Goal: Information Seeking & Learning: Check status

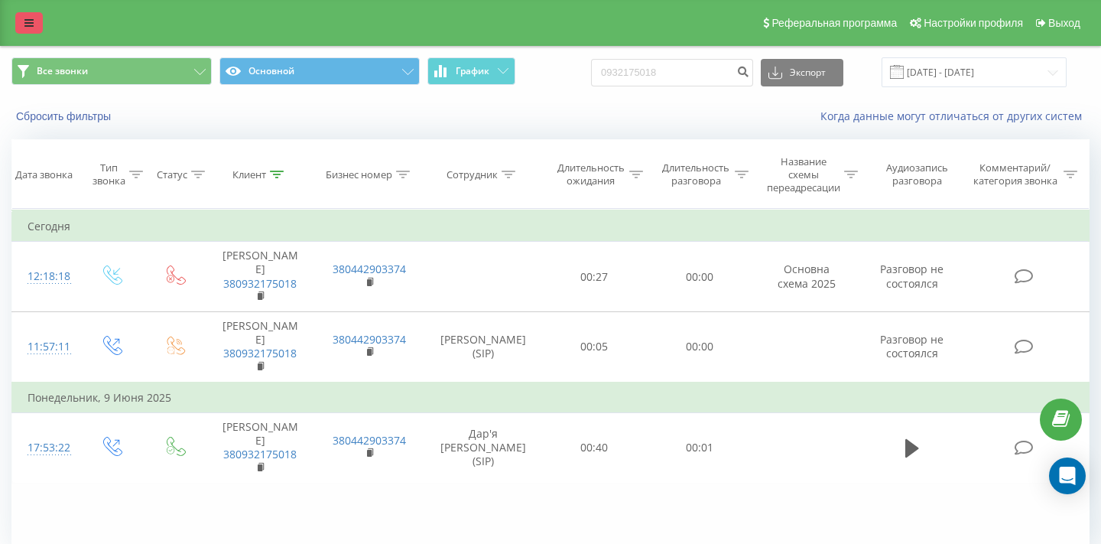
click at [23, 22] on link at bounding box center [29, 22] width 28 height 21
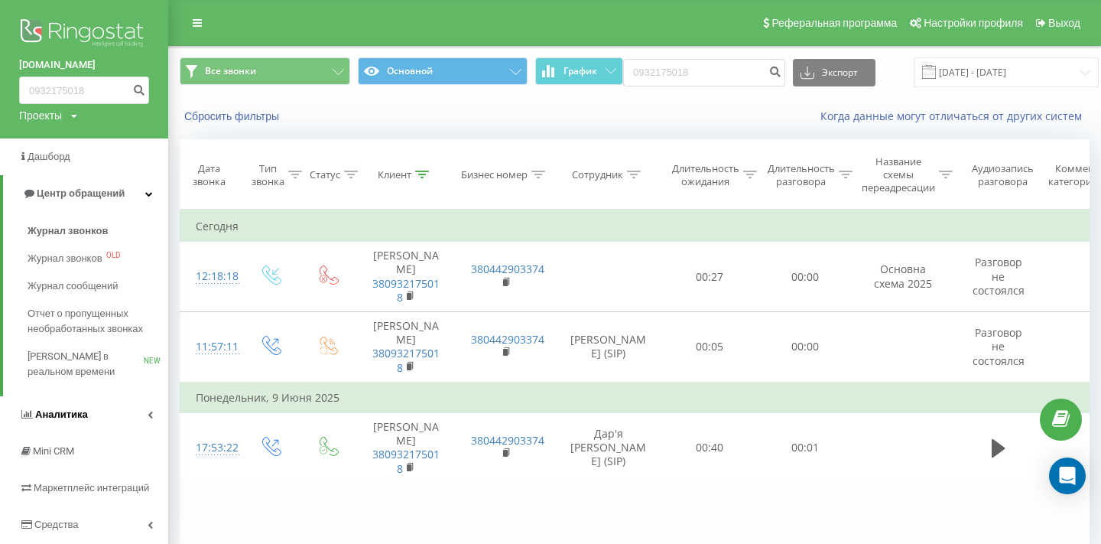
click at [123, 419] on link "Аналитика" at bounding box center [84, 414] width 168 height 37
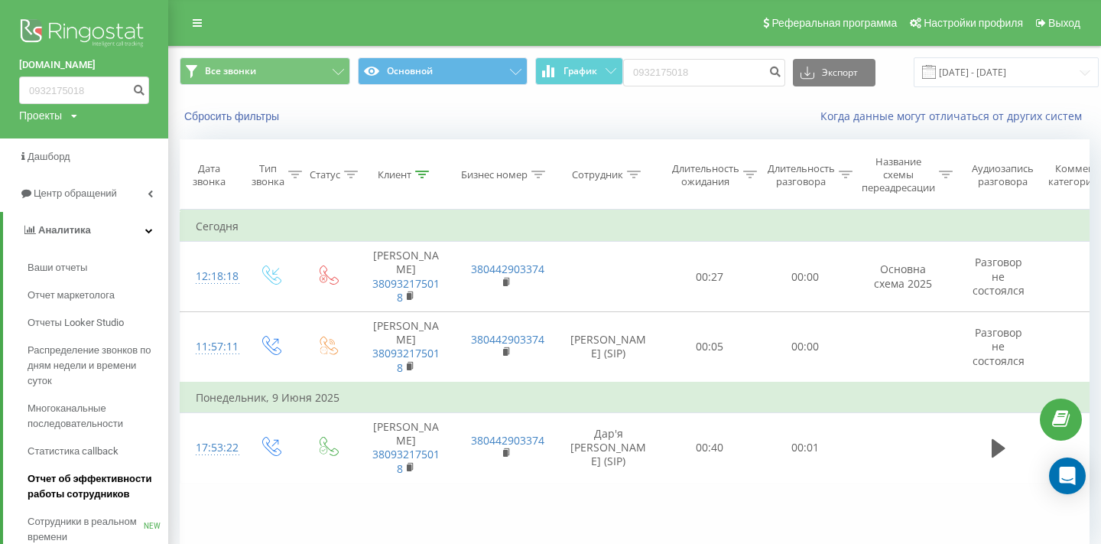
click at [119, 485] on span "Отчет об эффективности работы сотрудников" at bounding box center [94, 486] width 133 height 31
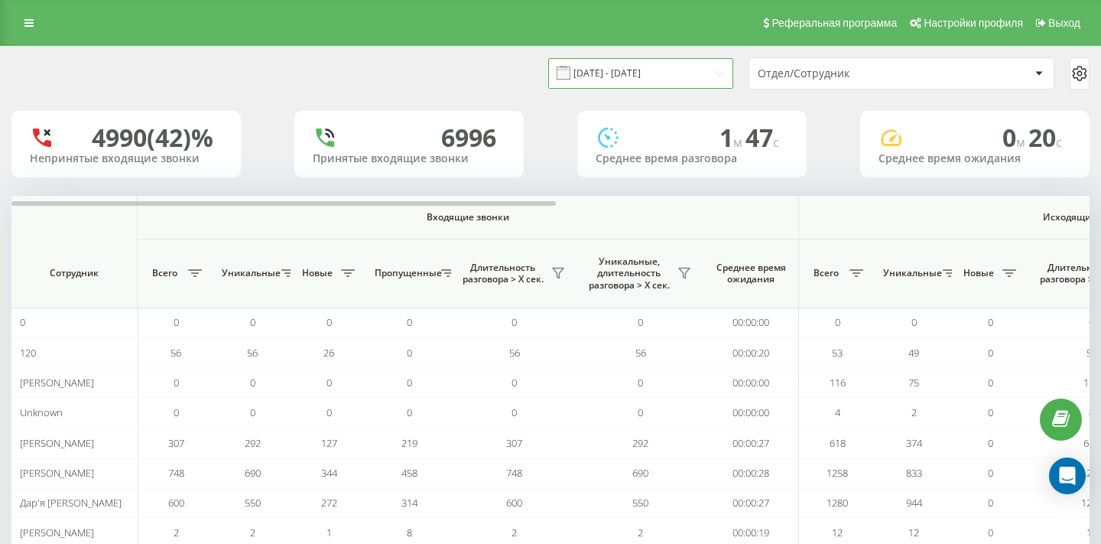
click at [713, 79] on input "20.07.2025 - 20.08.2025" at bounding box center [640, 73] width 185 height 30
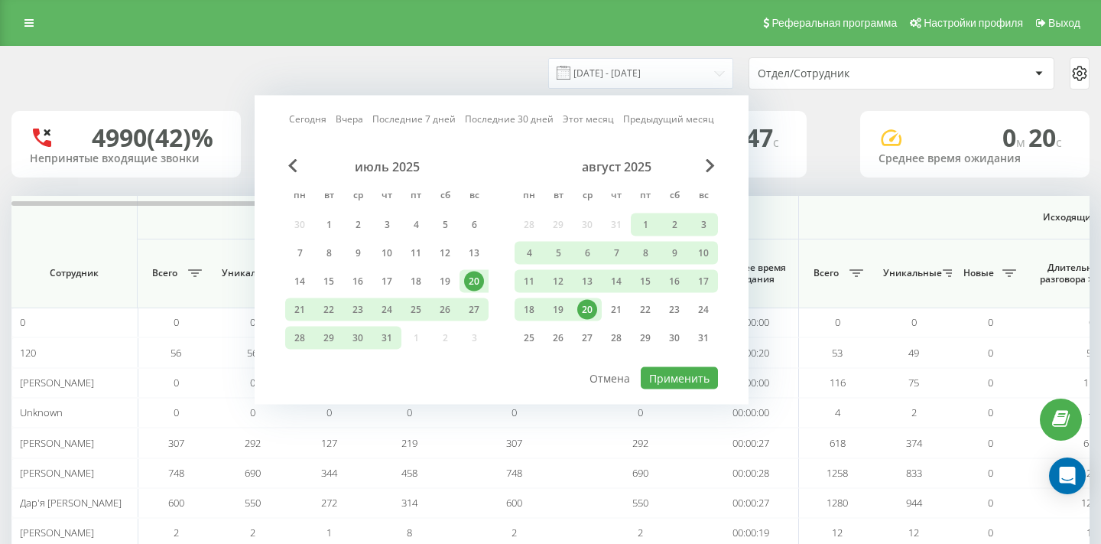
click at [588, 316] on div "20" at bounding box center [587, 310] width 20 height 20
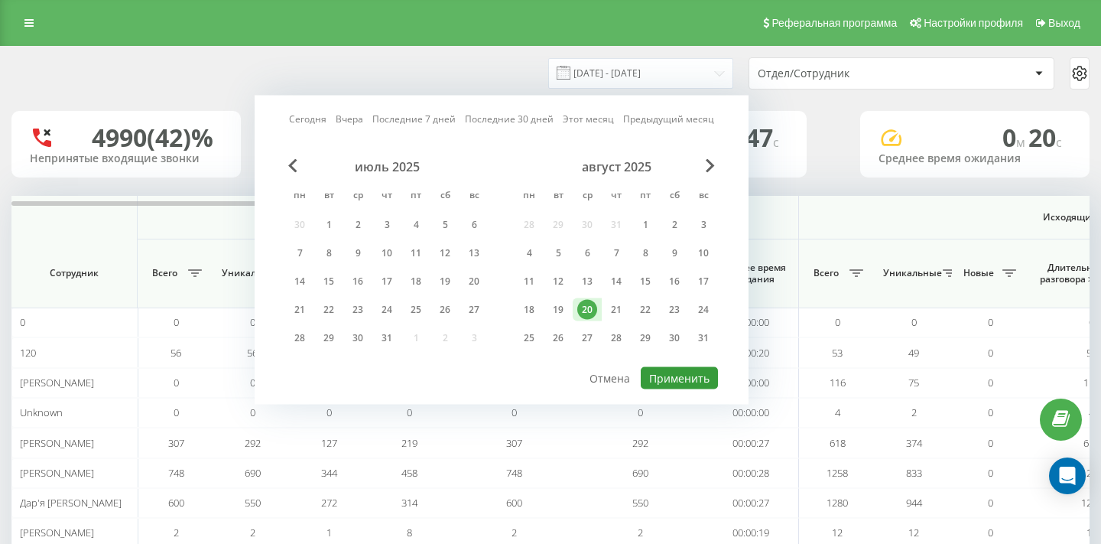
click at [679, 382] on button "Применить" at bounding box center [679, 378] width 77 height 22
type input "20.08.2025 - 20.08.2025"
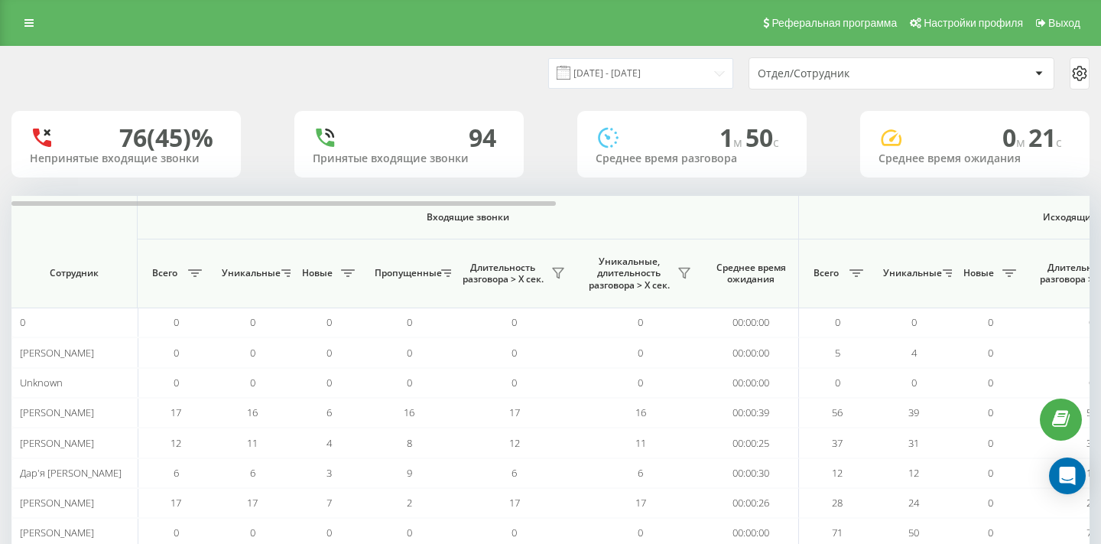
click at [824, 76] on div "Отдел/Сотрудник" at bounding box center [849, 73] width 183 height 13
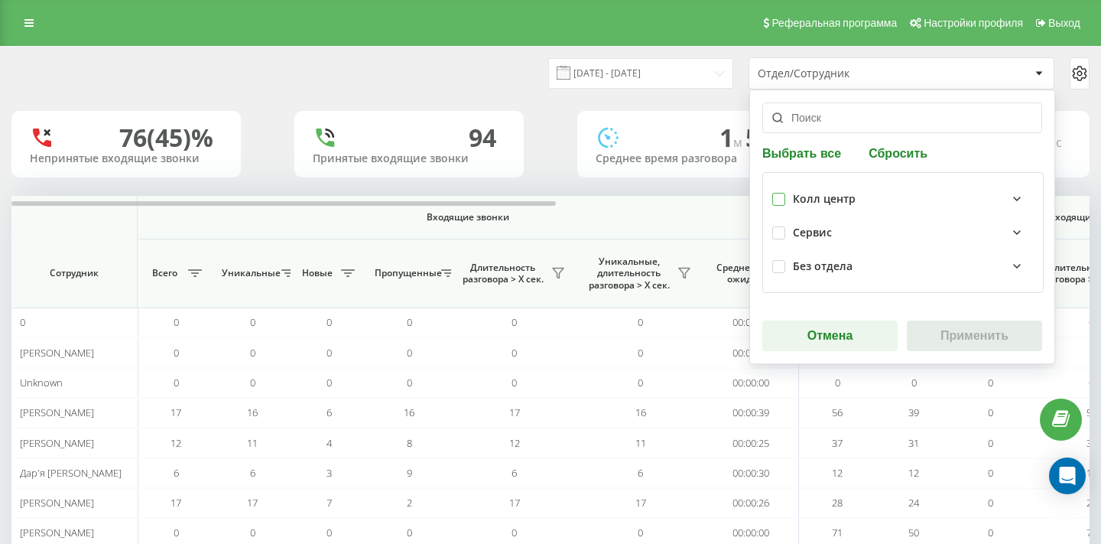
click at [778, 193] on label at bounding box center [778, 193] width 13 height 0
checkbox input "true"
click at [929, 325] on button "Применить" at bounding box center [974, 335] width 135 height 31
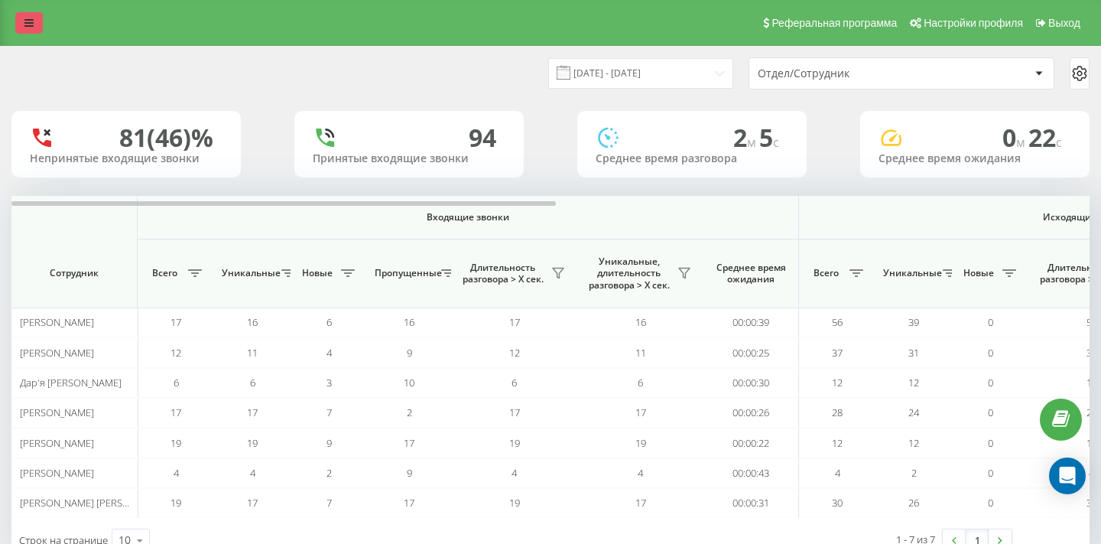
click at [28, 30] on link at bounding box center [29, 22] width 28 height 21
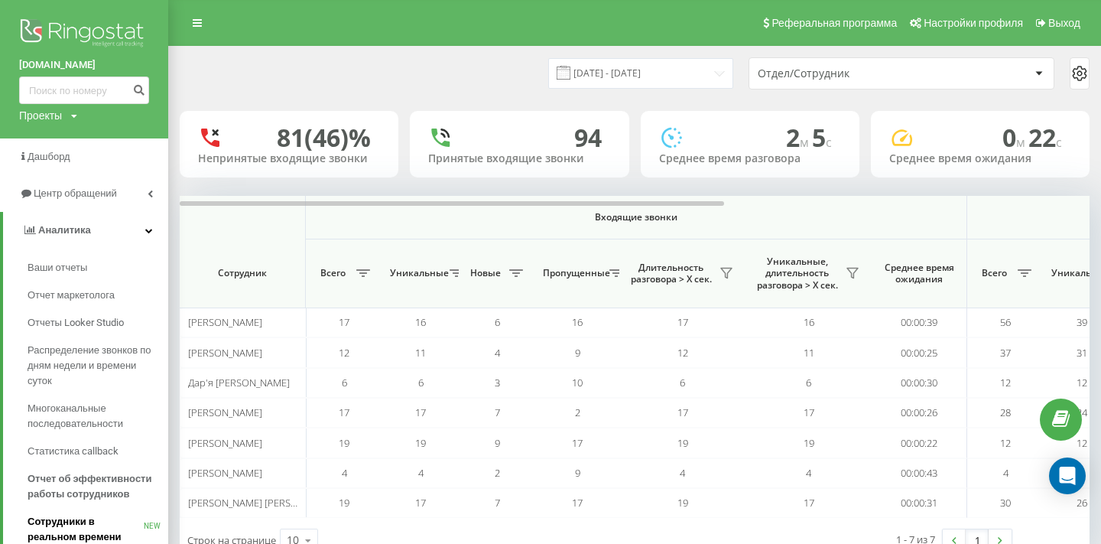
click at [103, 528] on span "Сотрудники в реальном времени" at bounding box center [86, 529] width 116 height 31
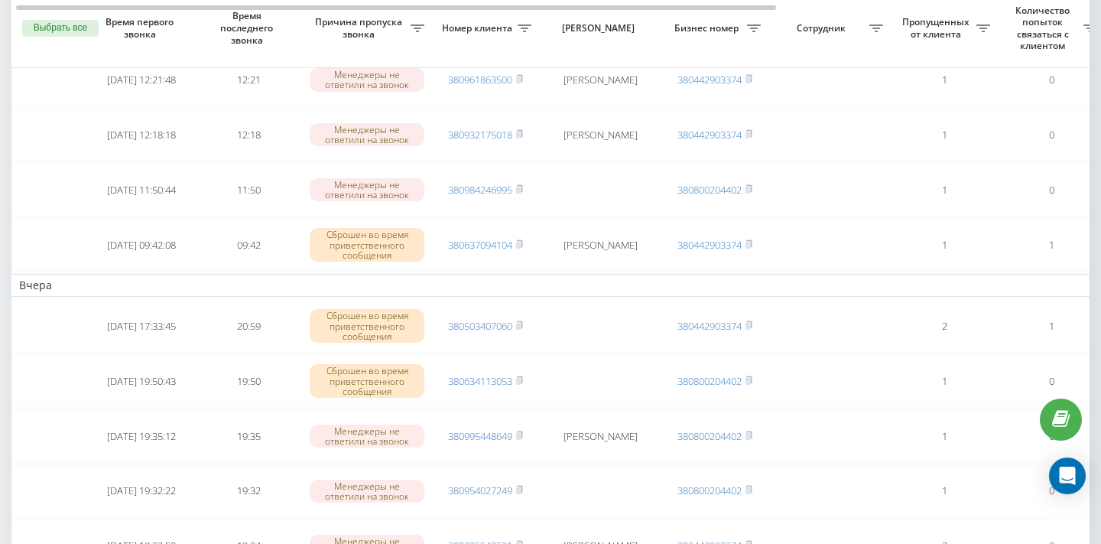
scroll to position [0, 22]
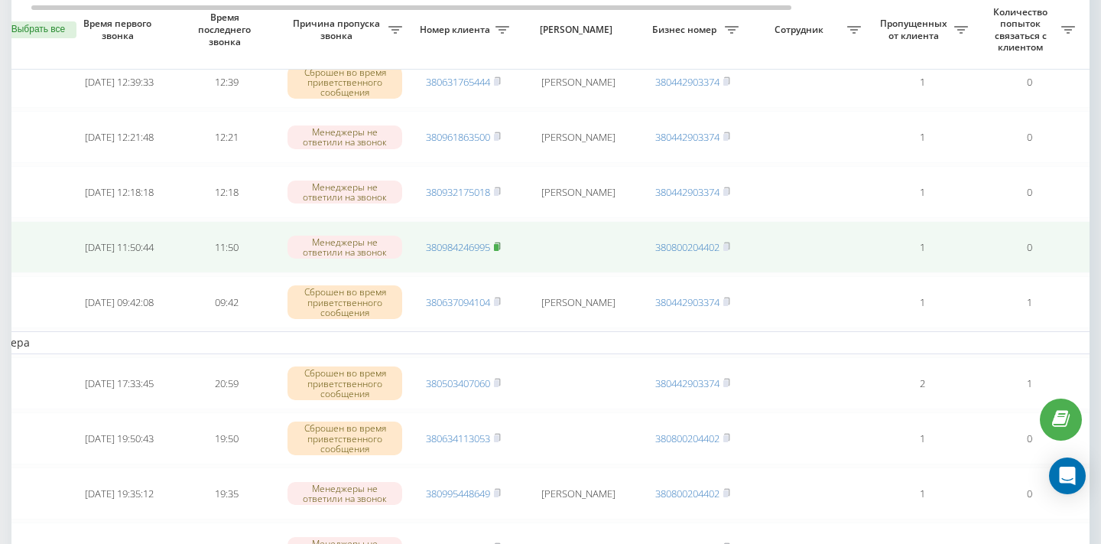
click at [499, 246] on rect at bounding box center [496, 247] width 5 height 7
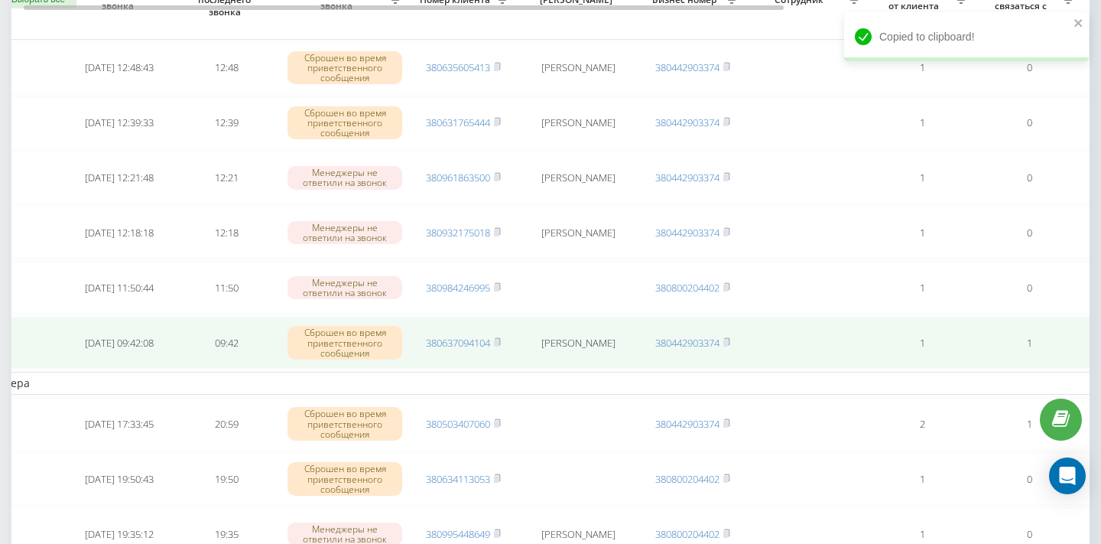
scroll to position [0, 11]
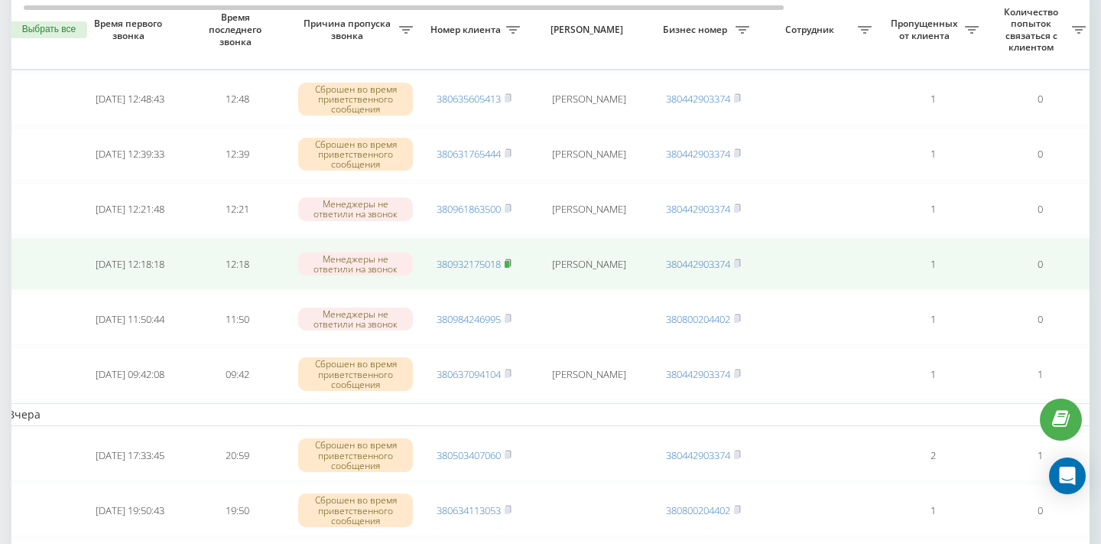
click at [507, 262] on rect at bounding box center [507, 264] width 5 height 7
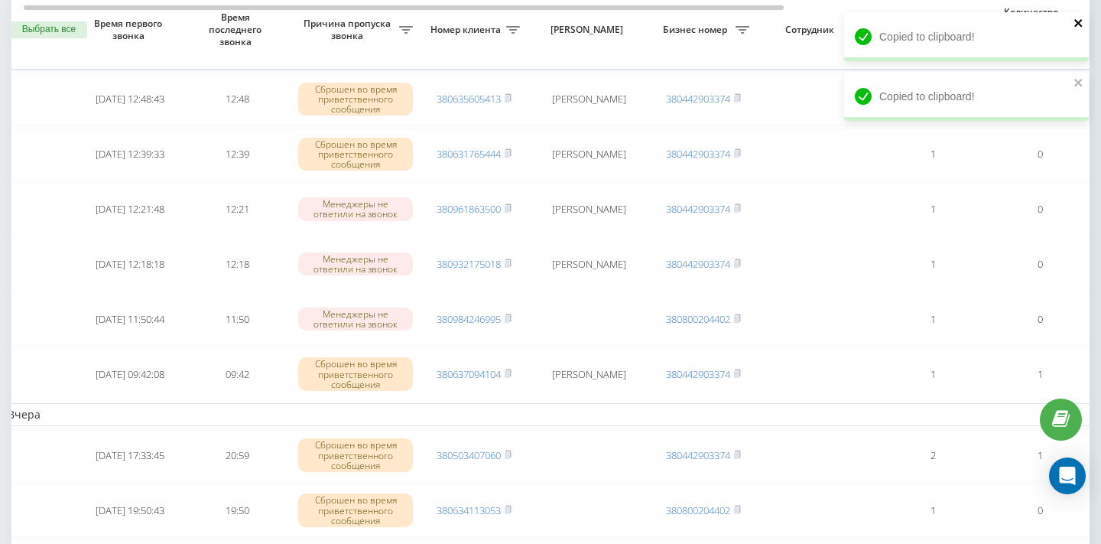
click at [1082, 25] on icon "close" at bounding box center [1079, 23] width 11 height 12
click at [1076, 29] on button "close" at bounding box center [1079, 24] width 11 height 15
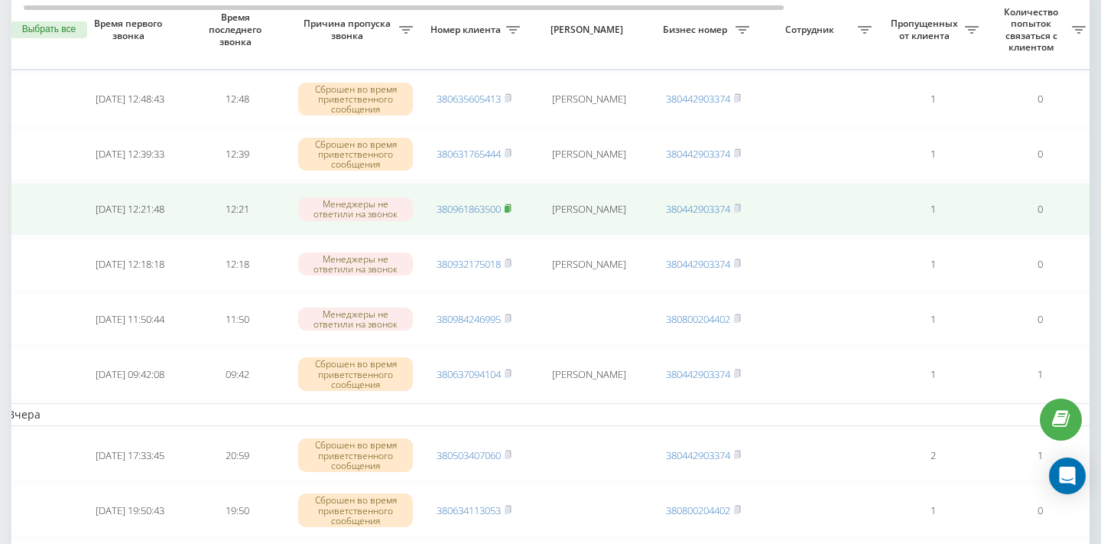
click at [512, 211] on icon at bounding box center [508, 207] width 7 height 9
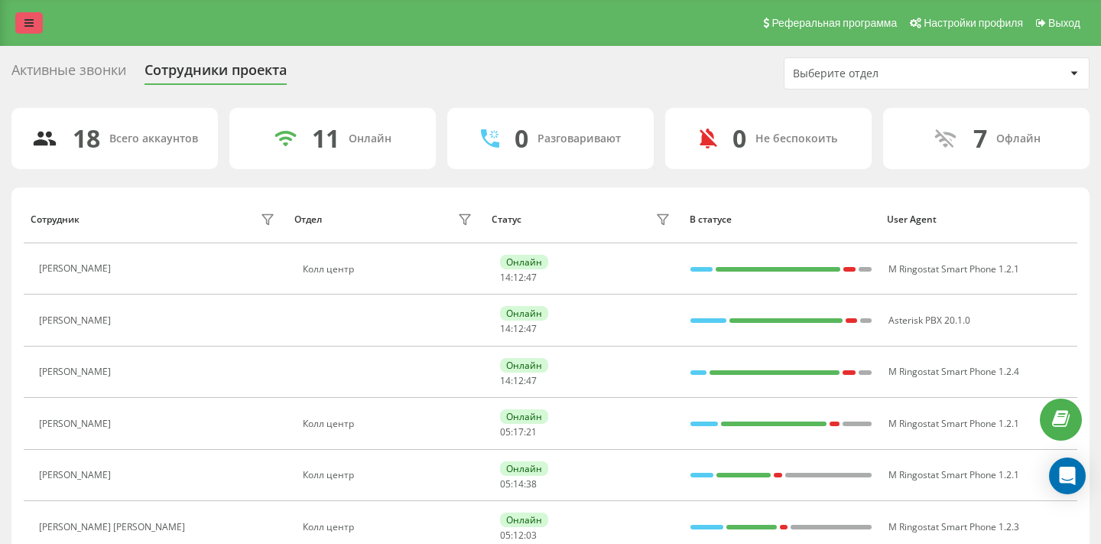
click at [40, 27] on link at bounding box center [29, 22] width 28 height 21
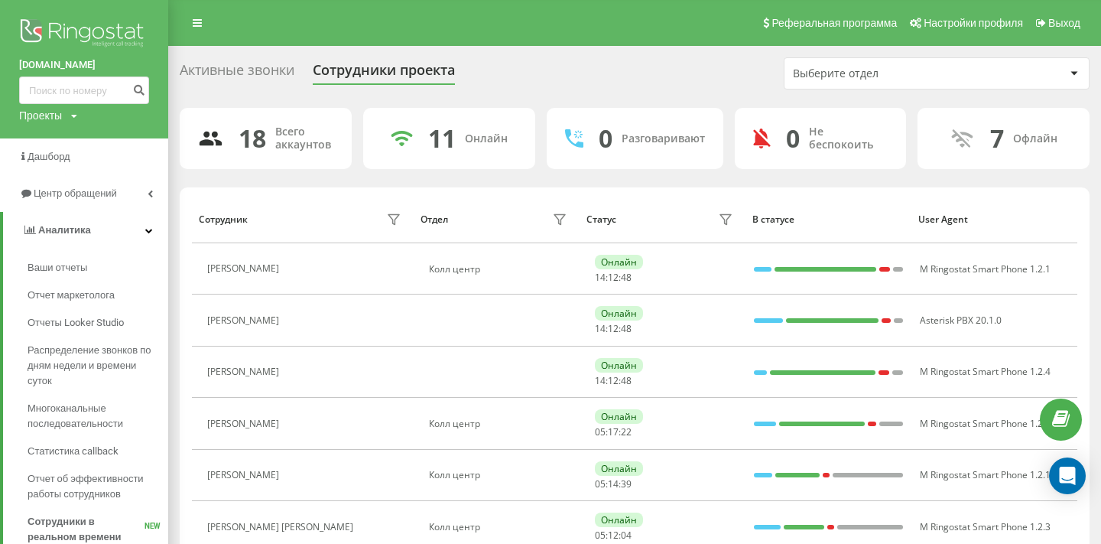
click at [203, 78] on div "Активные звонки" at bounding box center [237, 74] width 115 height 24
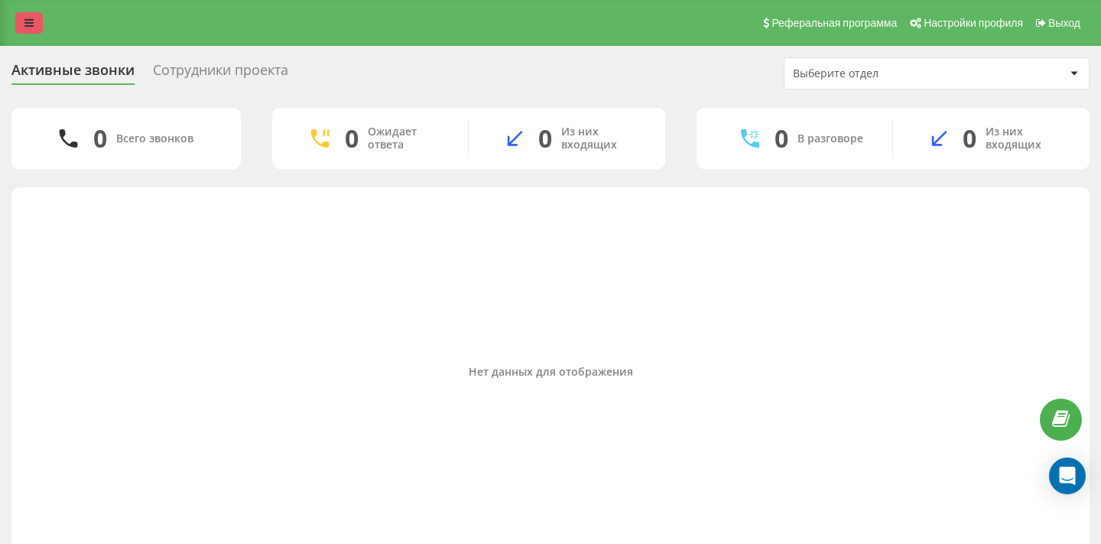
click at [26, 18] on icon at bounding box center [28, 23] width 9 height 11
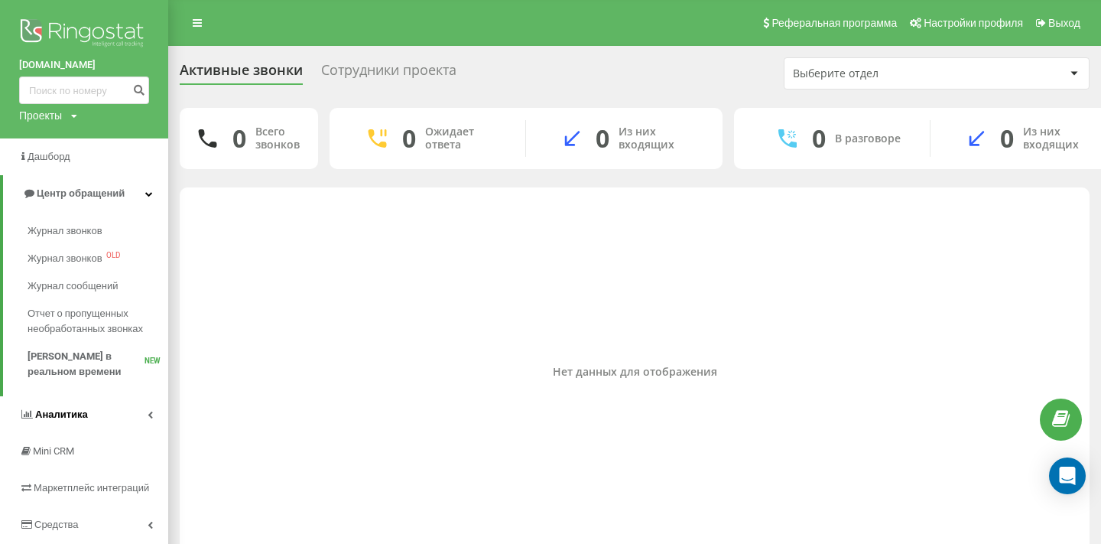
click at [134, 411] on link "Аналитика" at bounding box center [84, 414] width 168 height 37
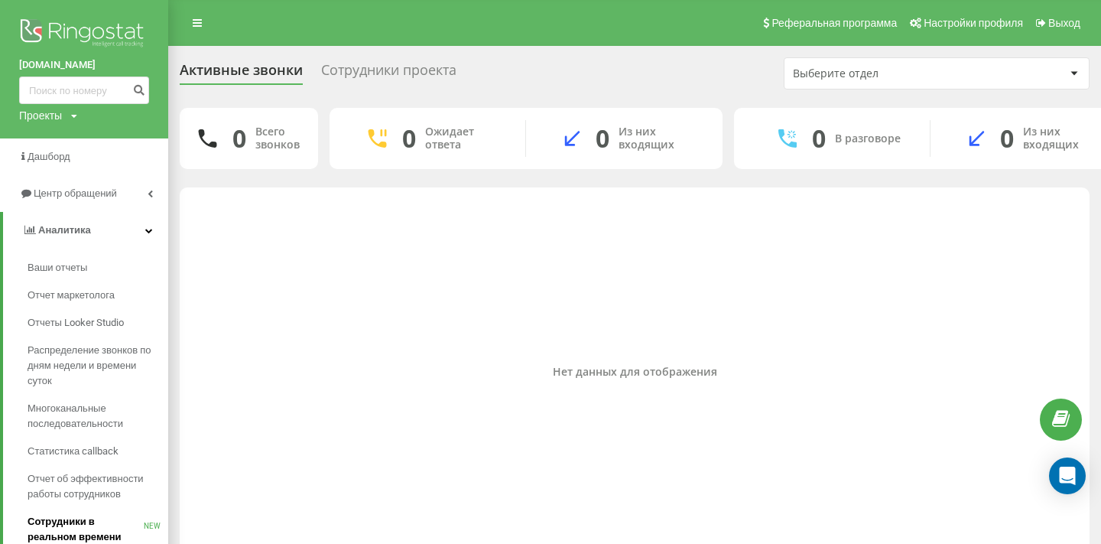
click at [112, 517] on span "Сотрудники в реальном времени" at bounding box center [86, 529] width 116 height 31
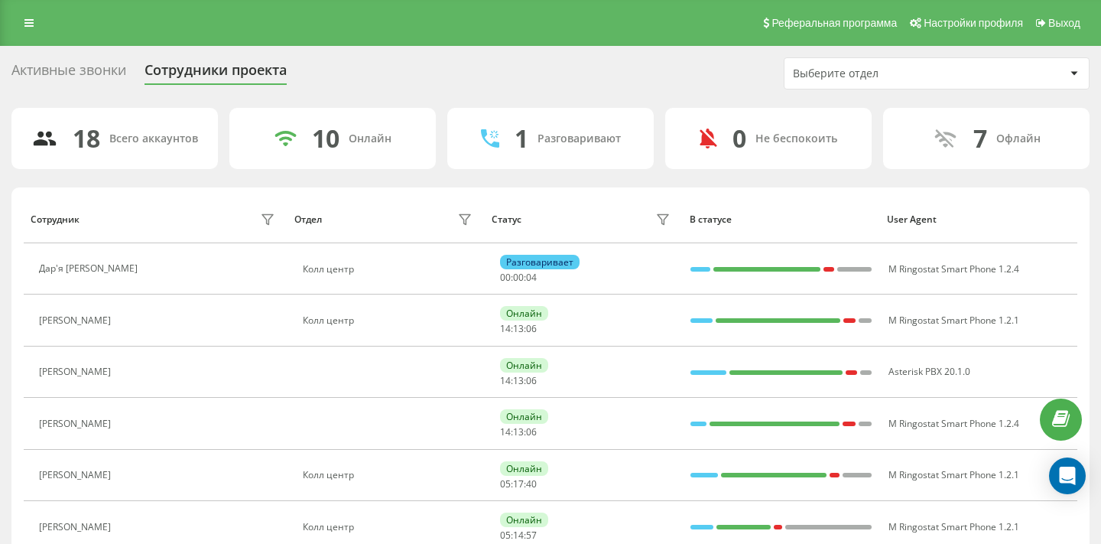
click at [63, 57] on div "Активные звонки Сотрудники проекта Выберите отдел" at bounding box center [550, 73] width 1078 height 32
click at [63, 67] on div "Активные звонки" at bounding box center [68, 74] width 115 height 24
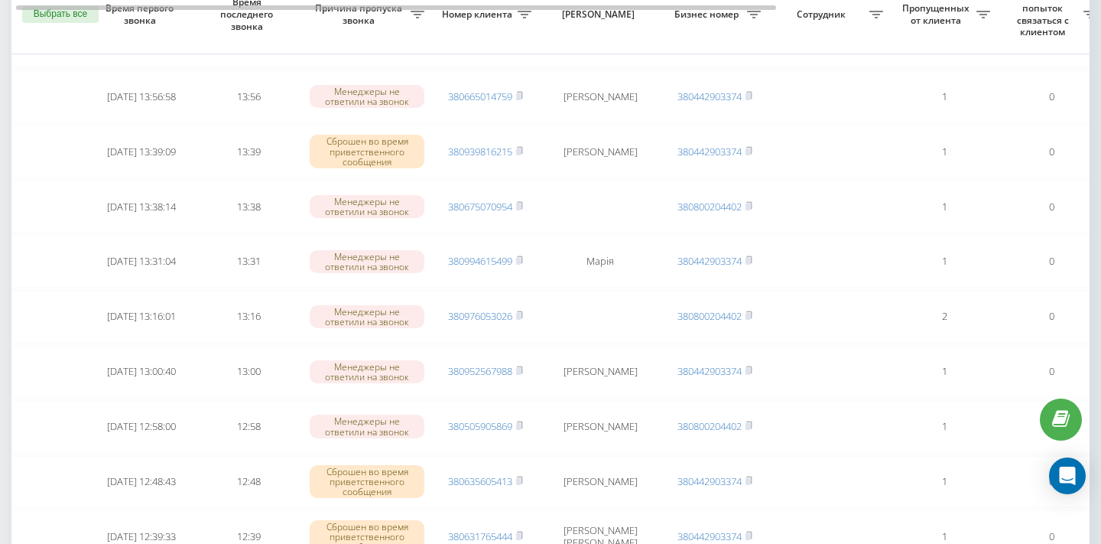
scroll to position [365, 0]
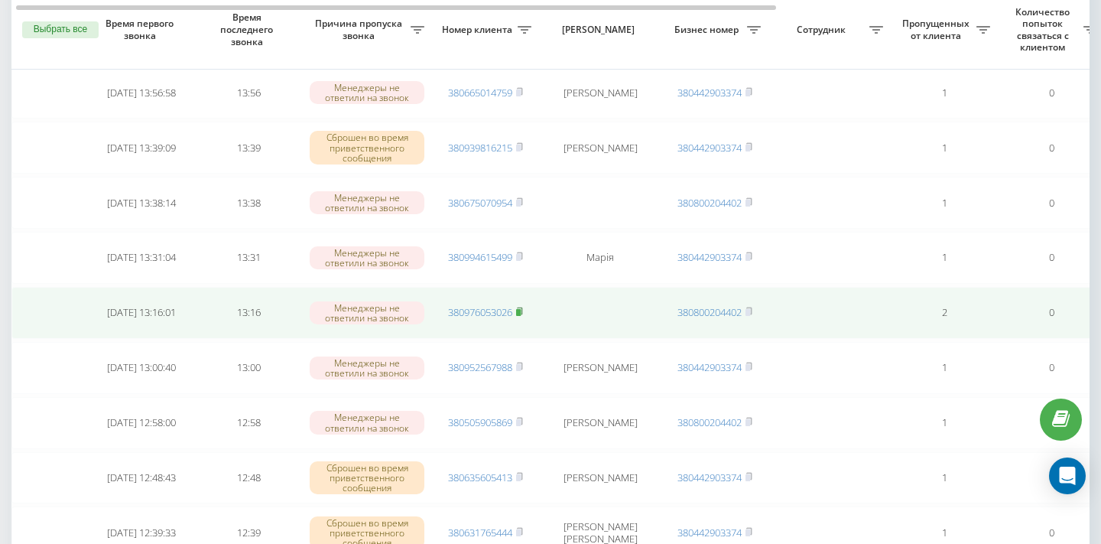
click at [520, 313] on rect at bounding box center [518, 312] width 5 height 7
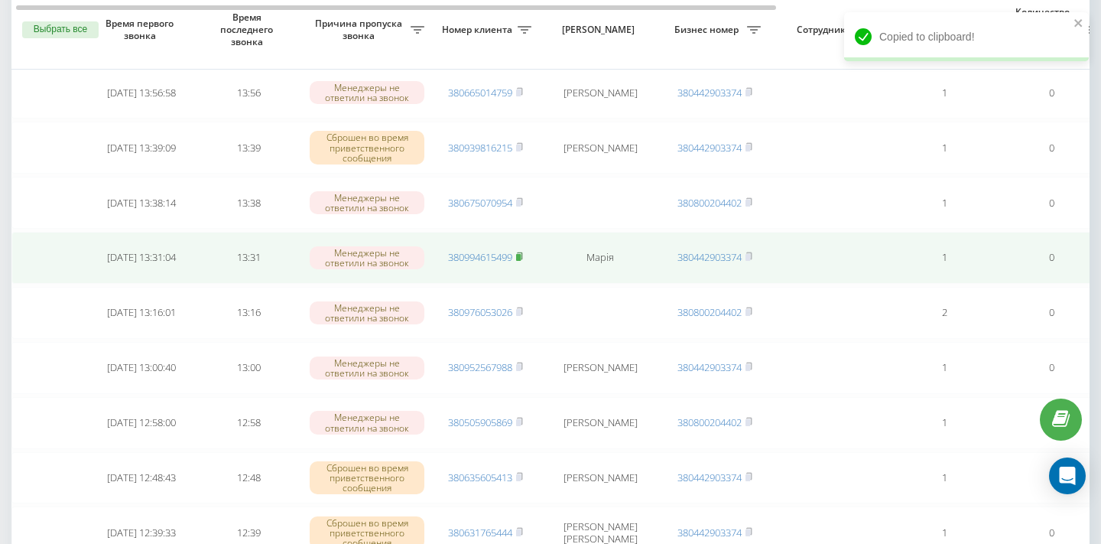
click at [522, 255] on icon at bounding box center [519, 256] width 7 height 9
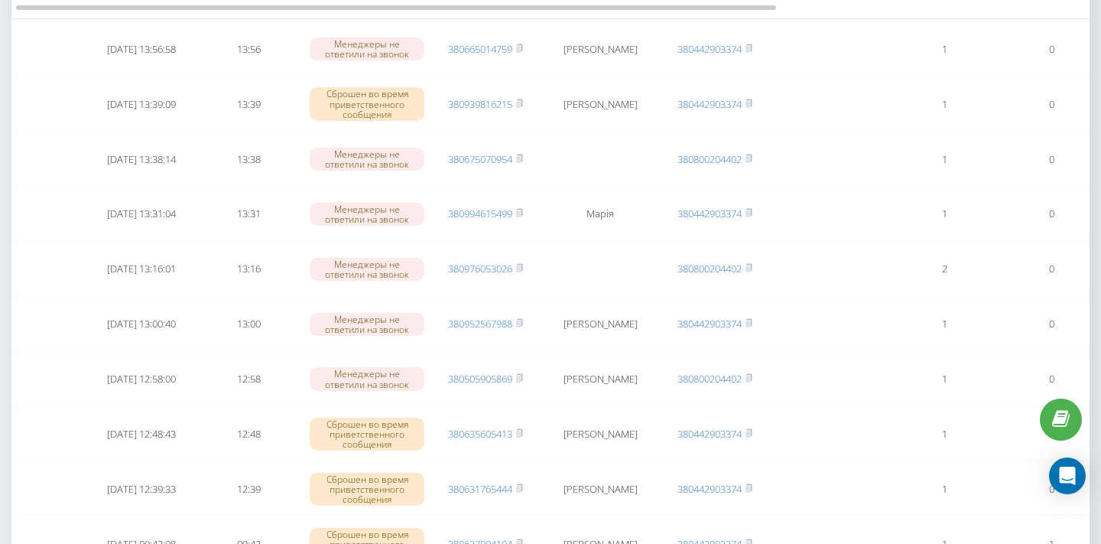
scroll to position [314, 0]
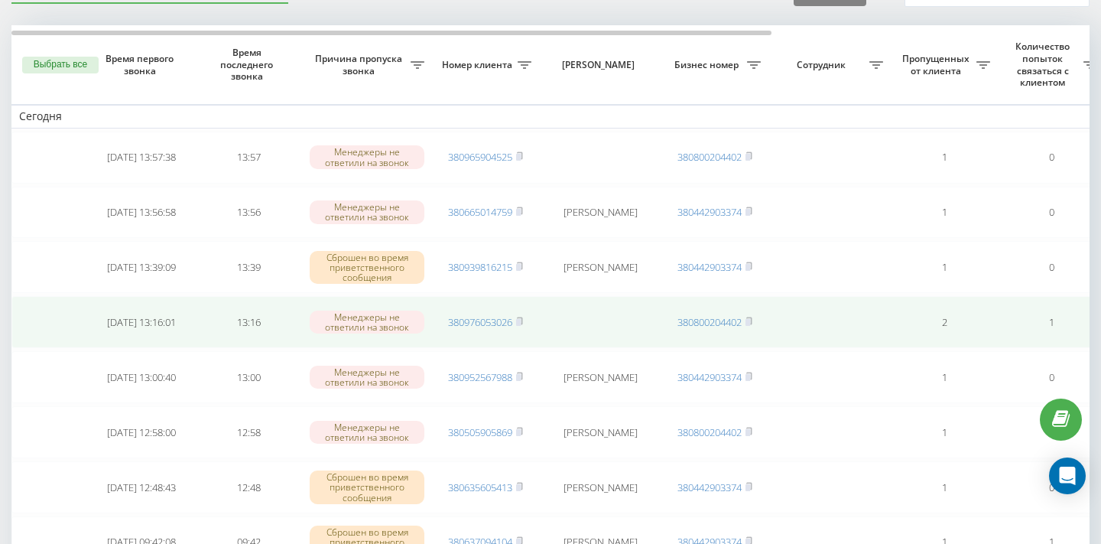
scroll to position [81, 0]
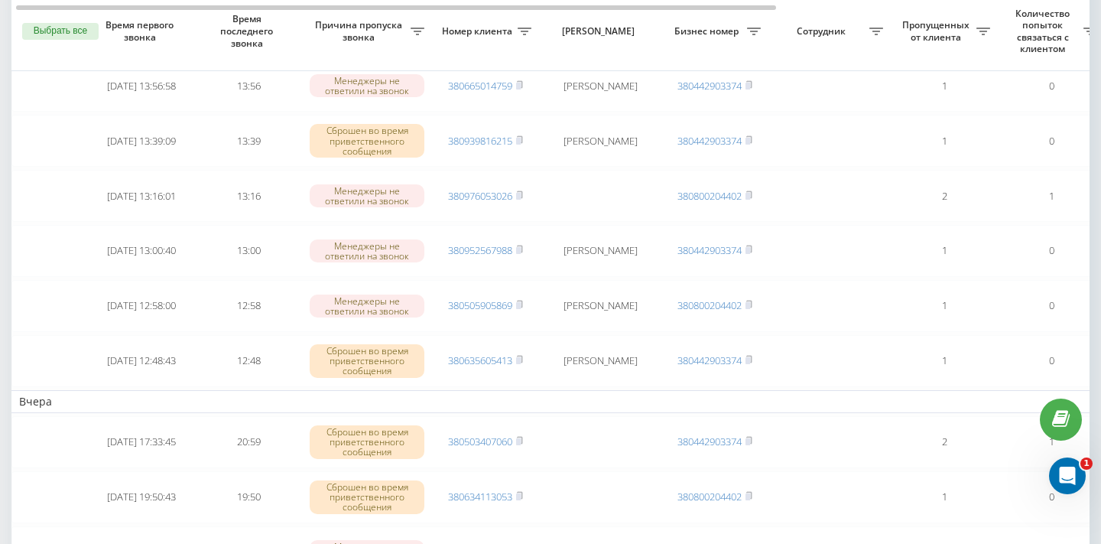
scroll to position [373, 0]
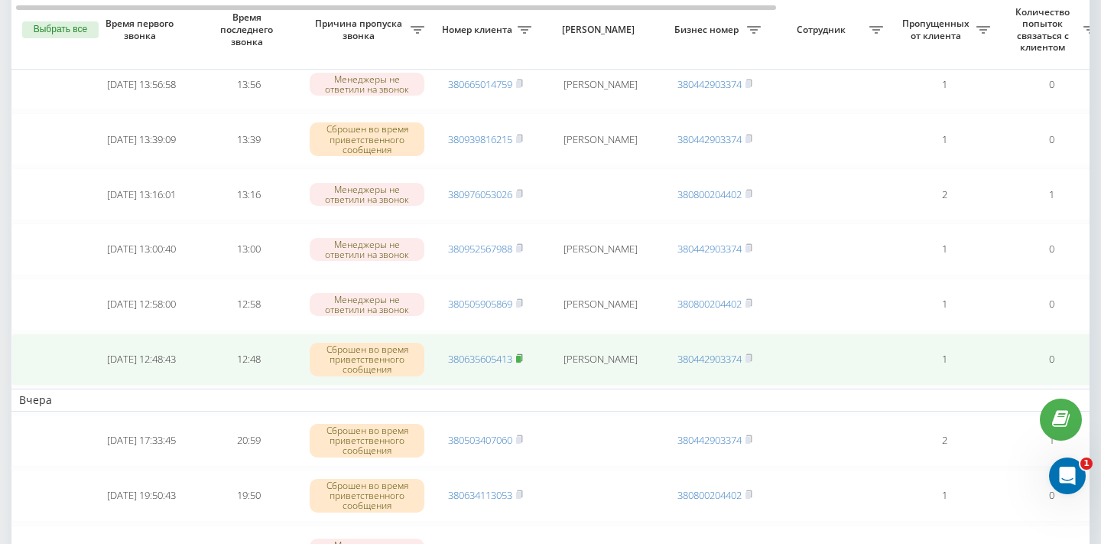
click at [522, 358] on icon at bounding box center [519, 357] width 7 height 9
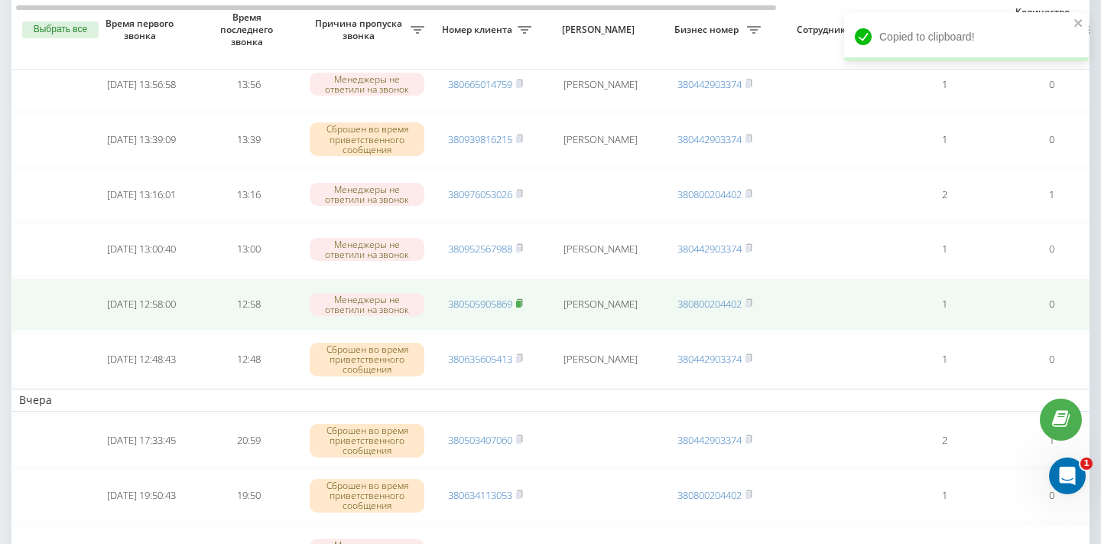
click at [521, 304] on rect at bounding box center [518, 304] width 5 height 7
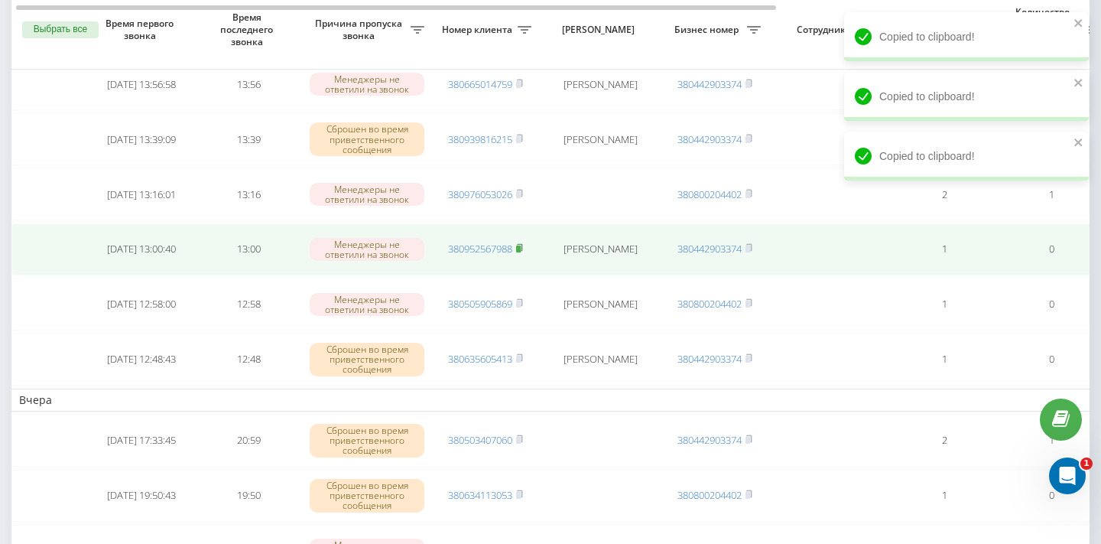
click at [520, 248] on rect at bounding box center [518, 248] width 5 height 7
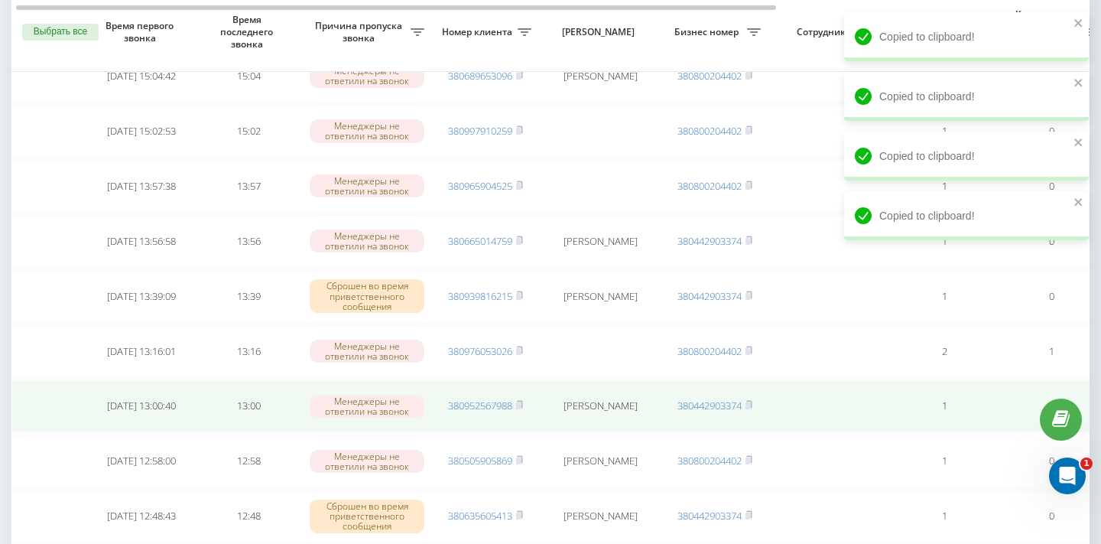
scroll to position [215, 0]
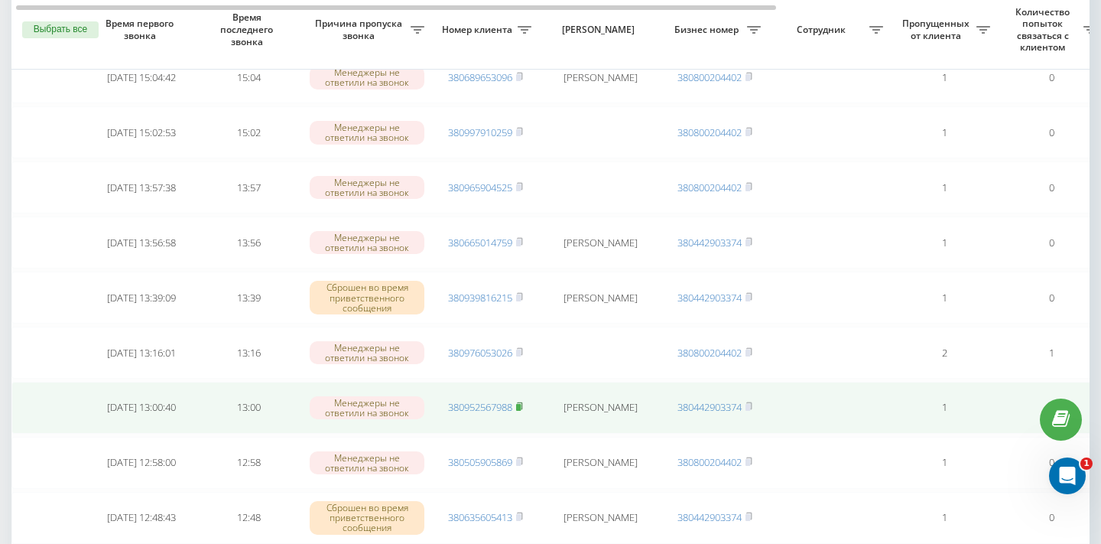
click at [521, 405] on rect at bounding box center [518, 407] width 5 height 7
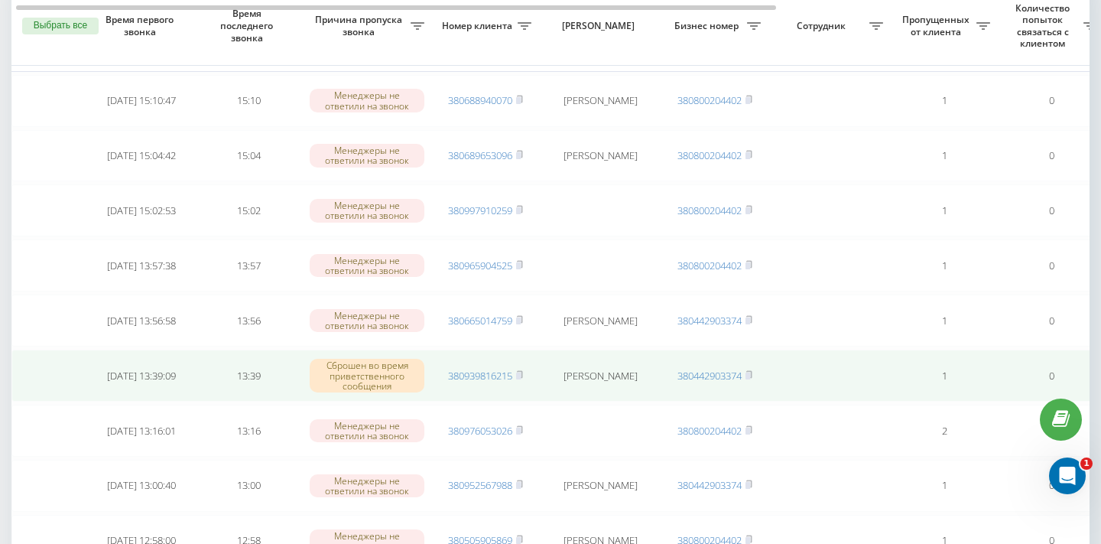
scroll to position [127, 0]
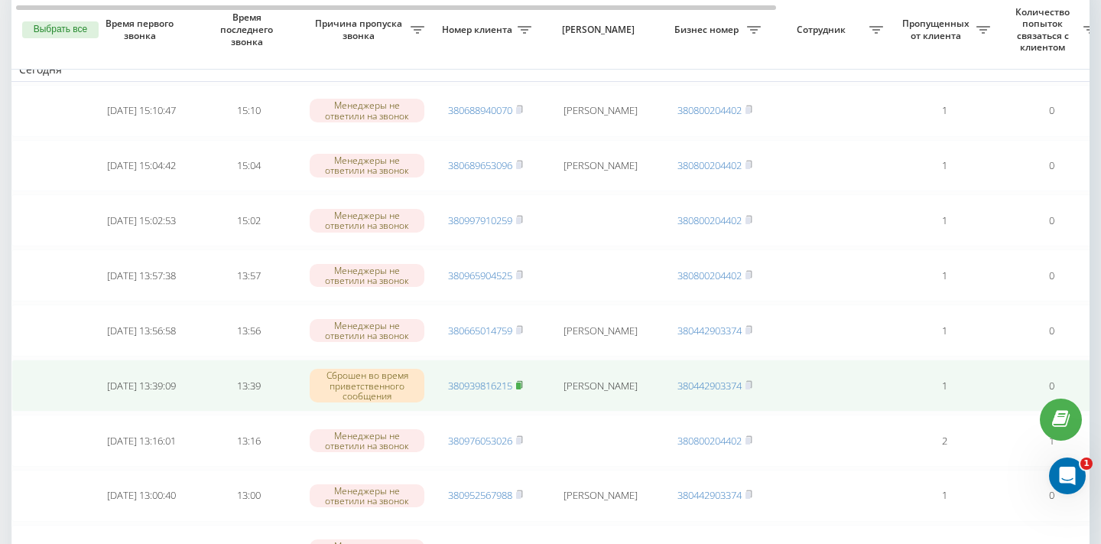
click at [521, 385] on rect at bounding box center [518, 385] width 5 height 7
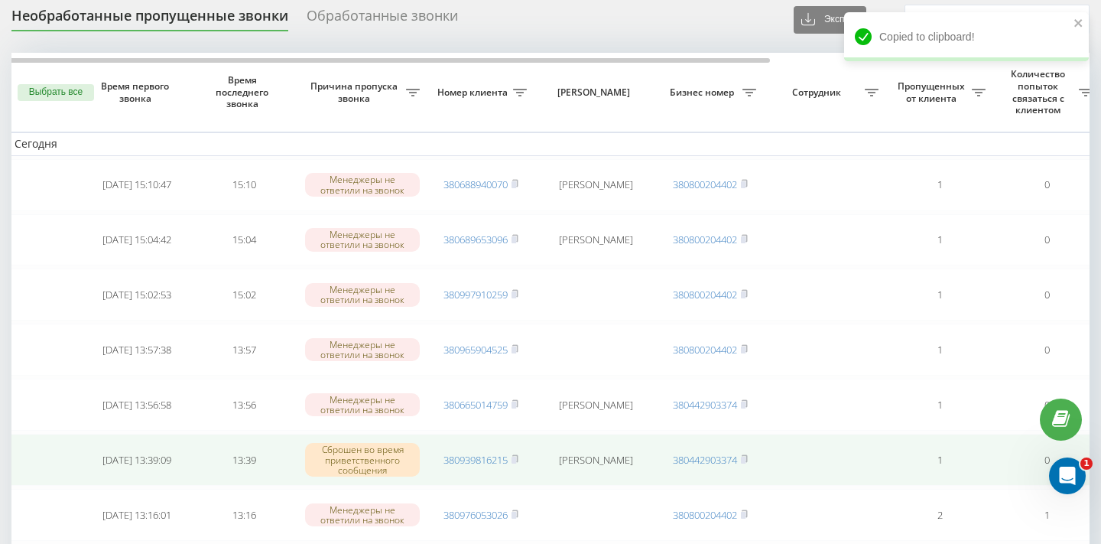
scroll to position [0, 2]
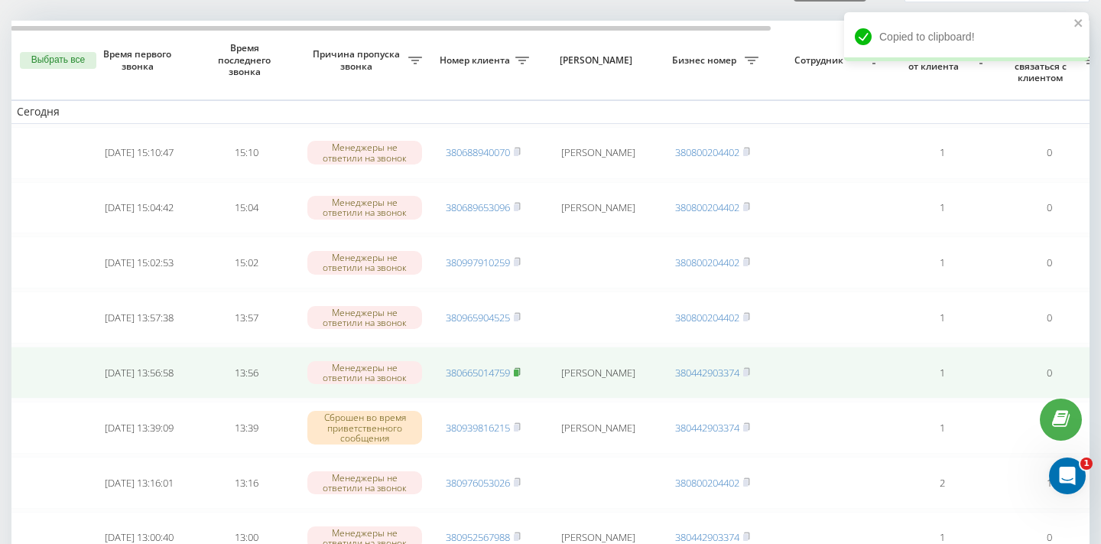
click at [521, 370] on icon at bounding box center [517, 371] width 7 height 9
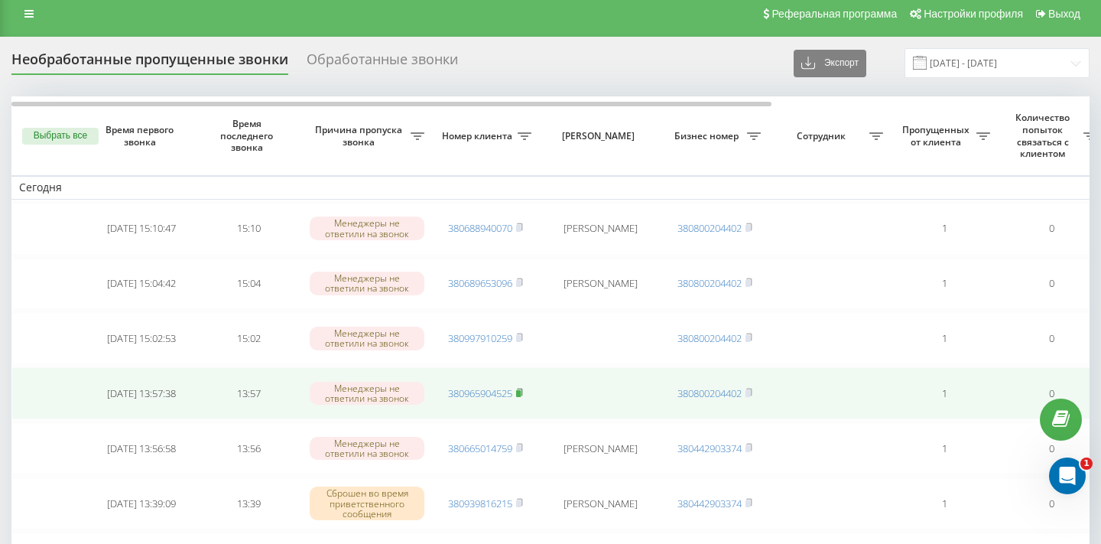
click at [521, 391] on rect at bounding box center [518, 393] width 5 height 7
click at [523, 392] on icon at bounding box center [519, 392] width 7 height 9
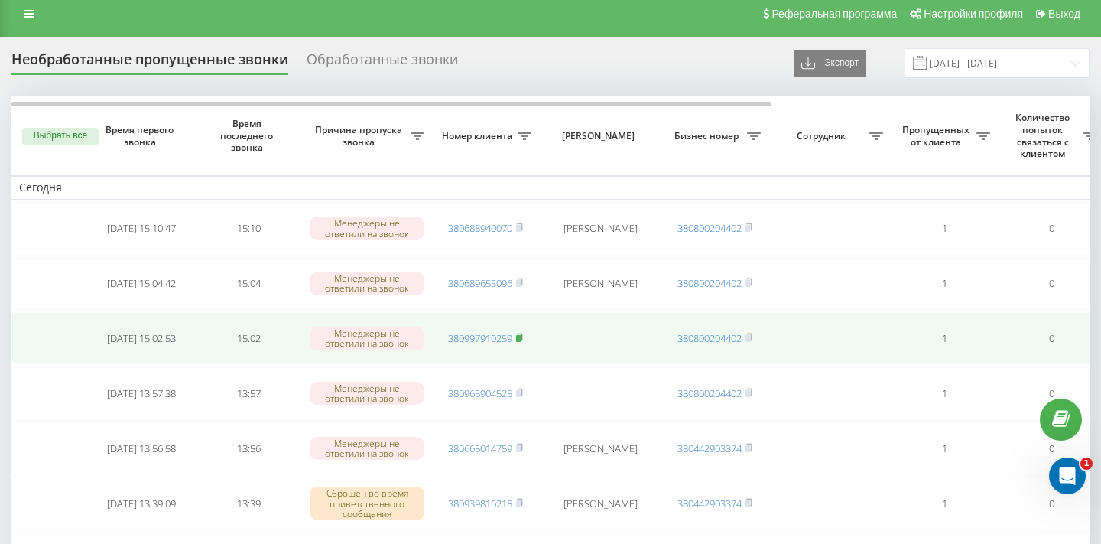
click at [521, 335] on rect at bounding box center [518, 338] width 5 height 7
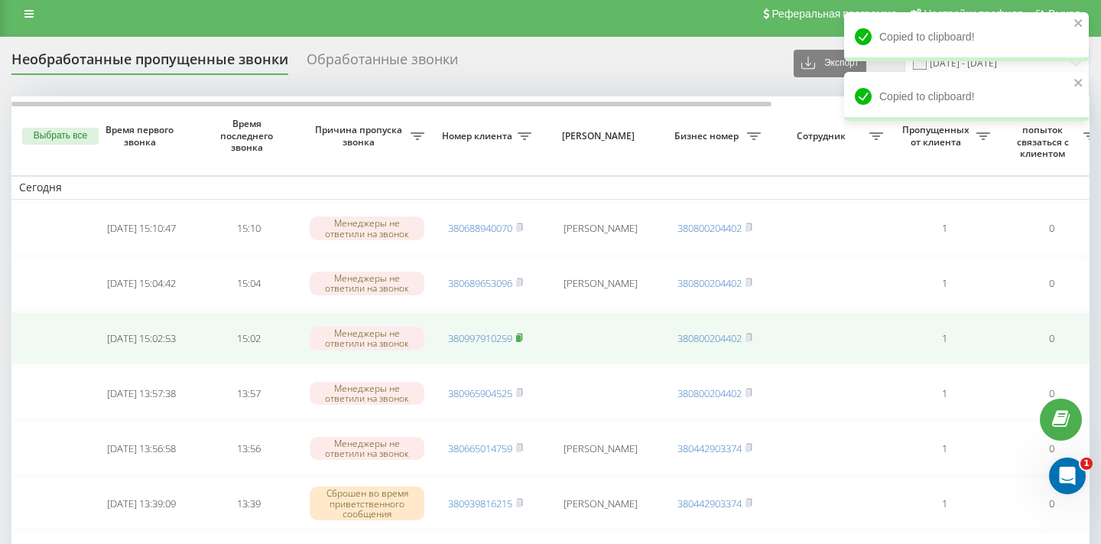
click at [521, 336] on rect at bounding box center [518, 338] width 5 height 7
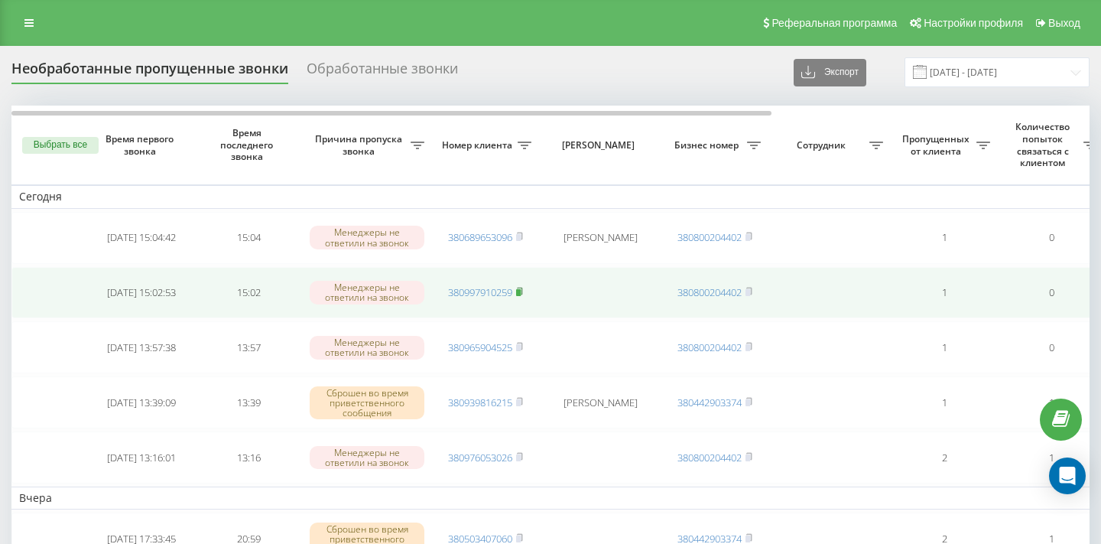
click at [523, 293] on icon at bounding box center [519, 291] width 7 height 9
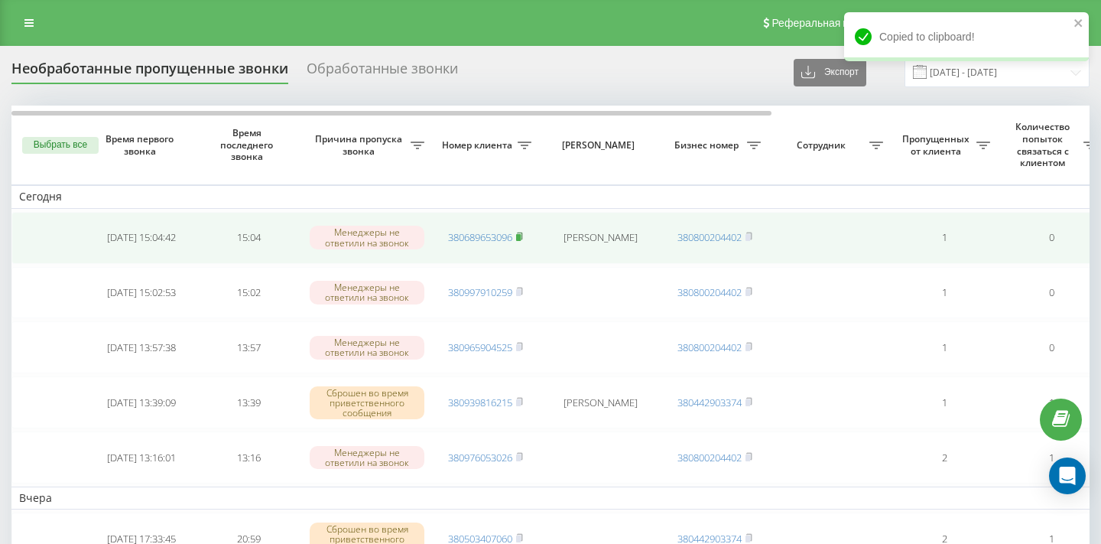
click at [521, 236] on rect at bounding box center [518, 237] width 5 height 7
